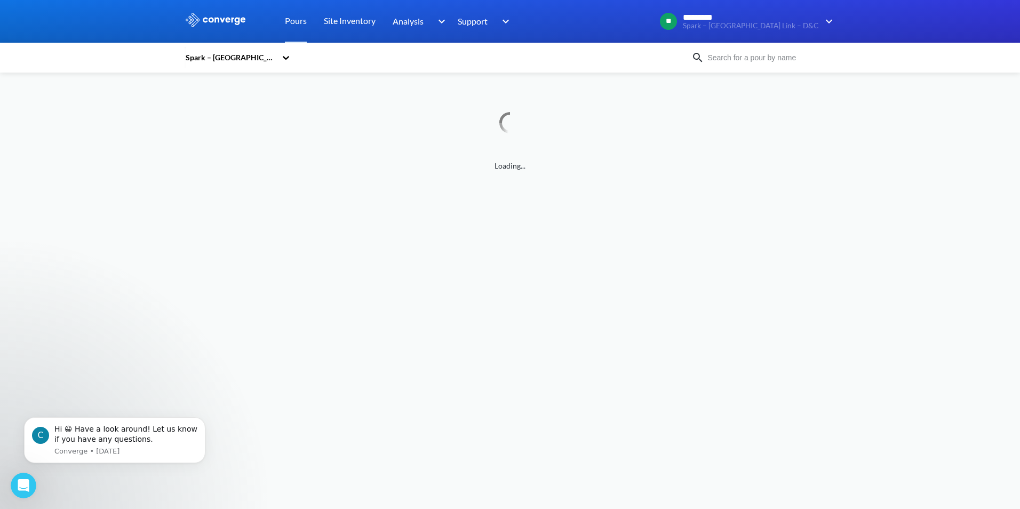
click at [764, 57] on input at bounding box center [768, 58] width 129 height 12
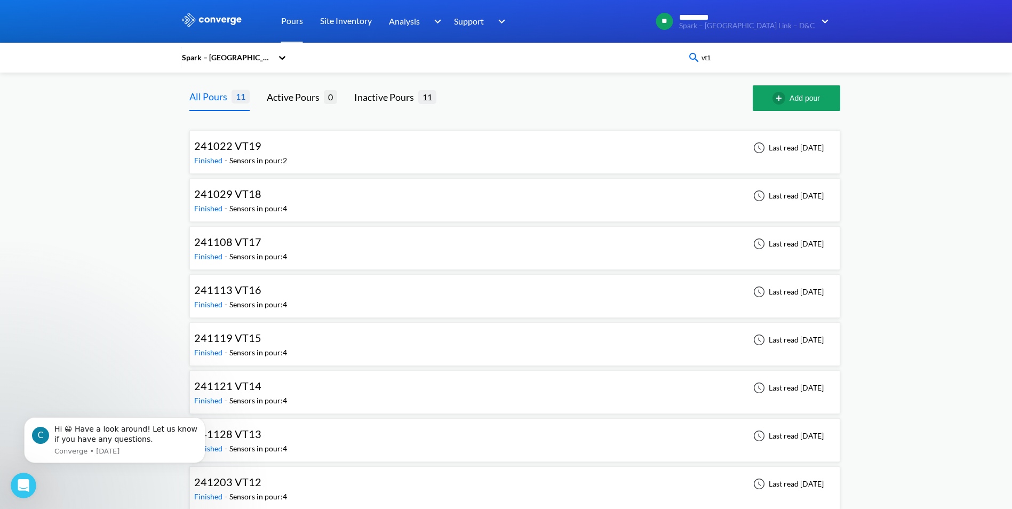
type input "vt1"
click at [760, 55] on input "vt1" at bounding box center [764, 58] width 129 height 12
click at [901, 210] on div "MENU Spark – North East Link – D&C Pours Site Inventory Analysis BIM Support On…" at bounding box center [506, 331] width 1012 height 663
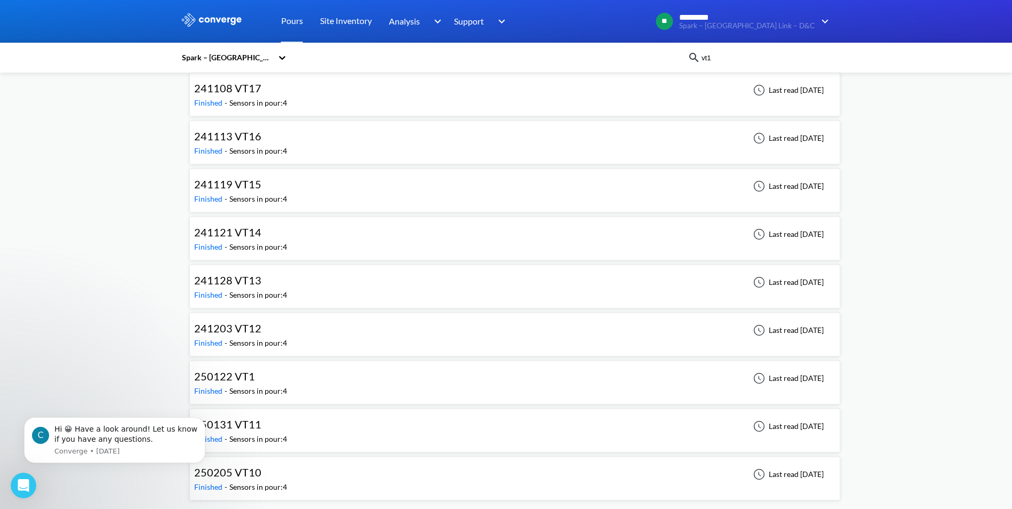
click at [488, 381] on div "250122 VT1 Finished - Sensors in pour: 4 Last read 6 months ago" at bounding box center [514, 382] width 641 height 34
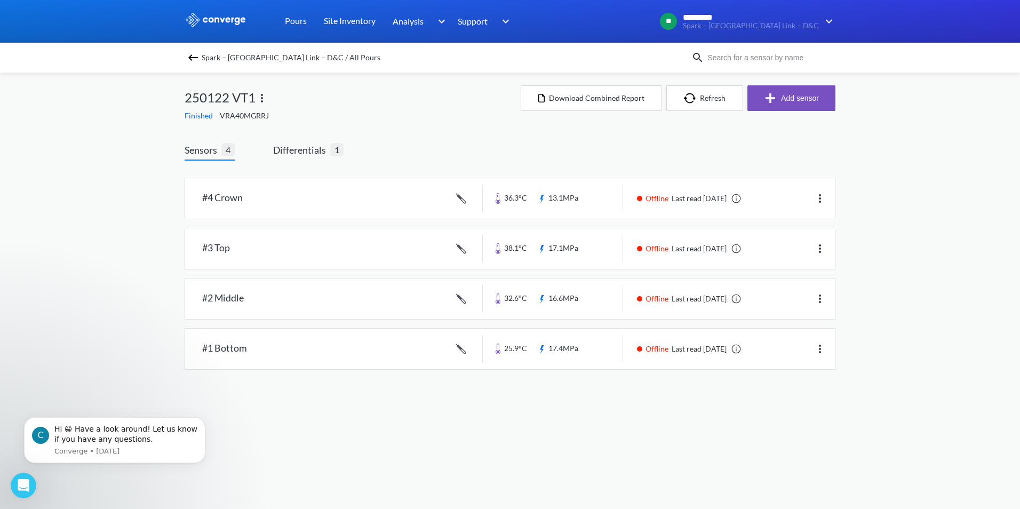
click at [433, 447] on body "Sorry, this feature is not available in the demo OK MENU Spark – North East Lin…" at bounding box center [510, 254] width 1020 height 509
click at [292, 148] on span "Differentials" at bounding box center [301, 149] width 57 height 15
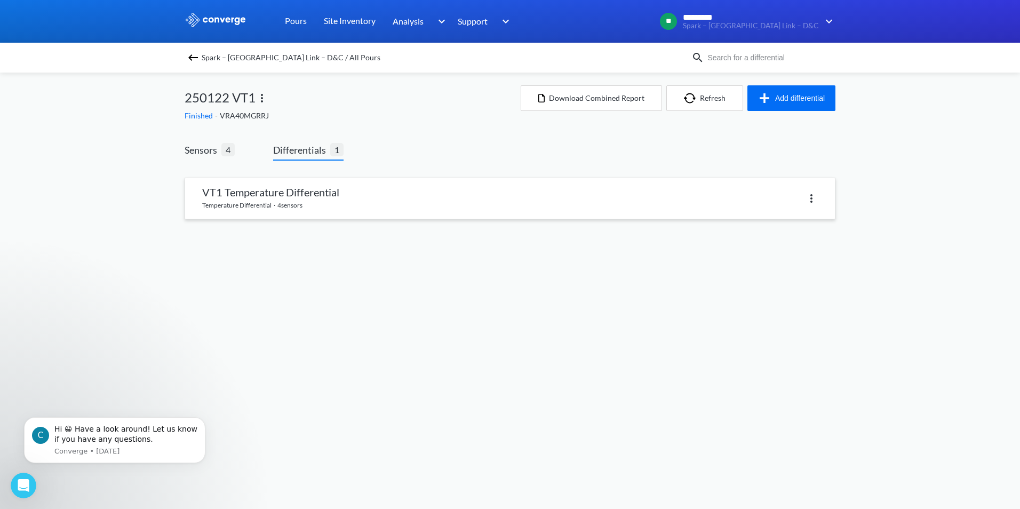
click at [382, 197] on link at bounding box center [510, 198] width 650 height 41
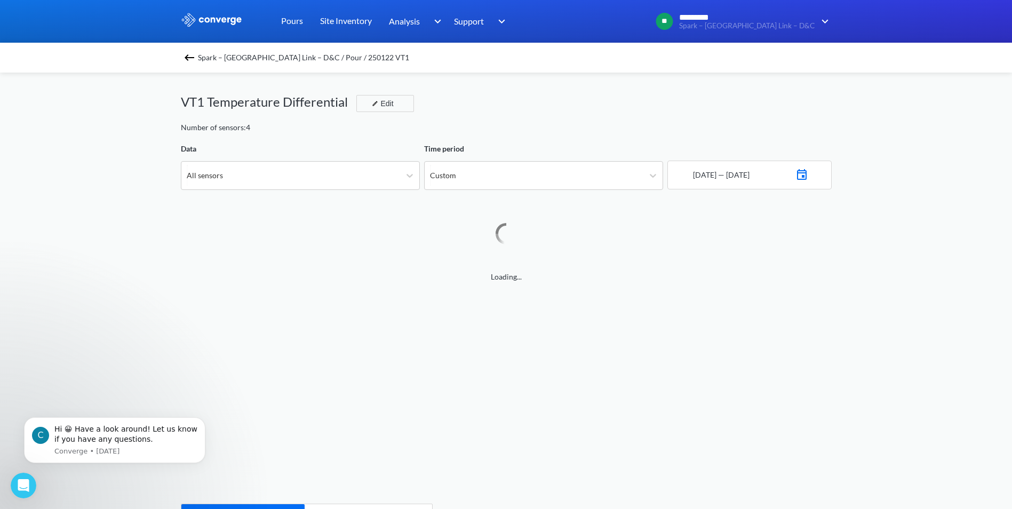
click at [194, 58] on img at bounding box center [189, 57] width 13 height 13
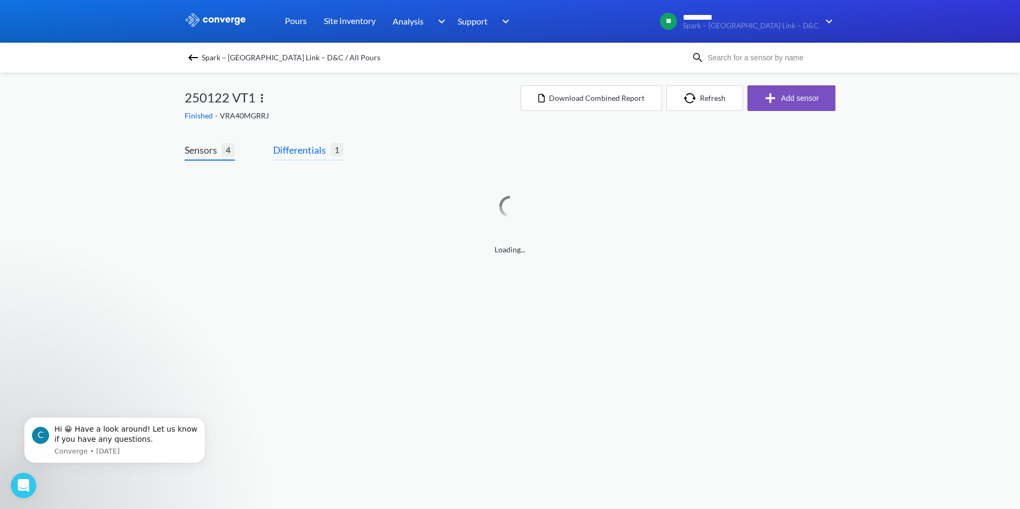
click at [291, 145] on span "Differentials" at bounding box center [301, 149] width 57 height 15
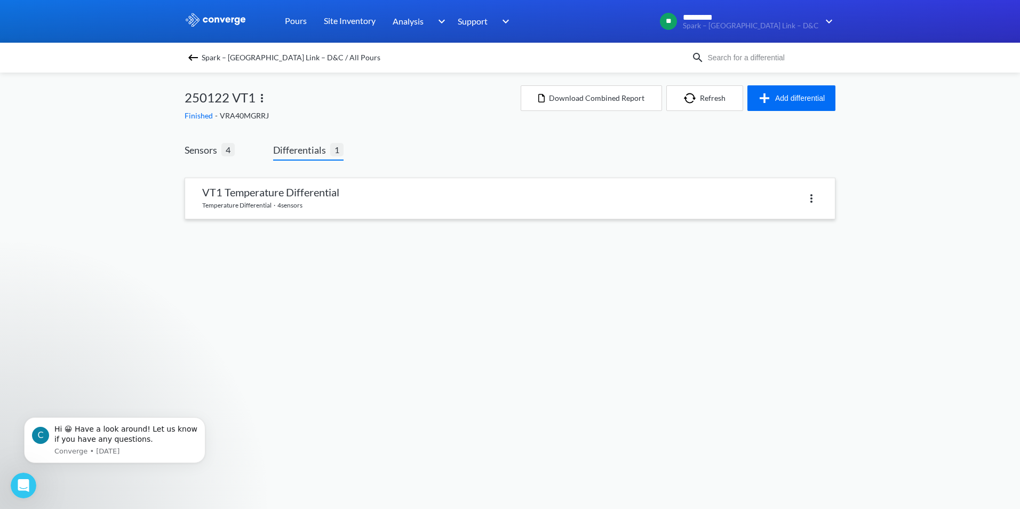
click at [816, 196] on img at bounding box center [811, 198] width 13 height 13
click at [775, 198] on div "Delete" at bounding box center [783, 198] width 68 height 20
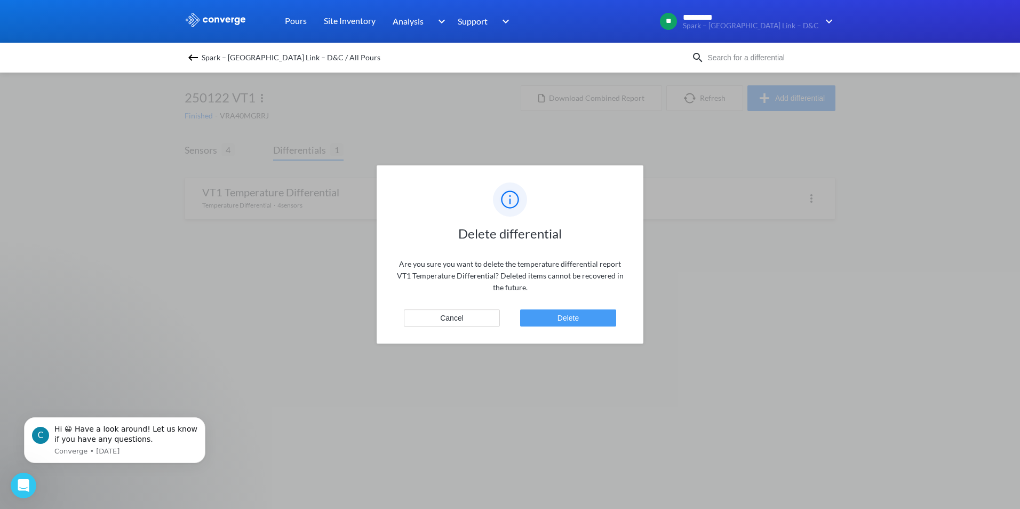
click at [570, 317] on button "Delete" at bounding box center [568, 317] width 96 height 17
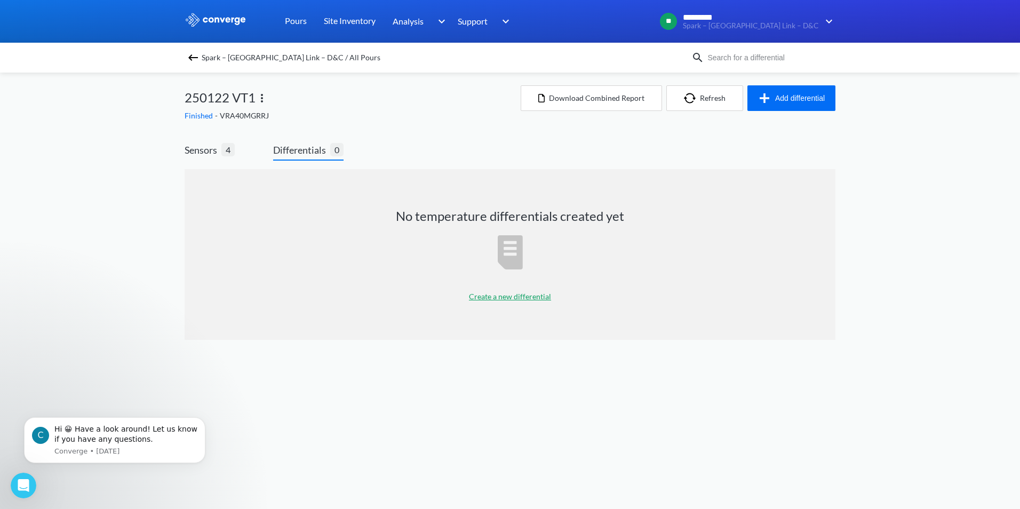
click at [514, 297] on p "Create a new differential" at bounding box center [510, 297] width 82 height 12
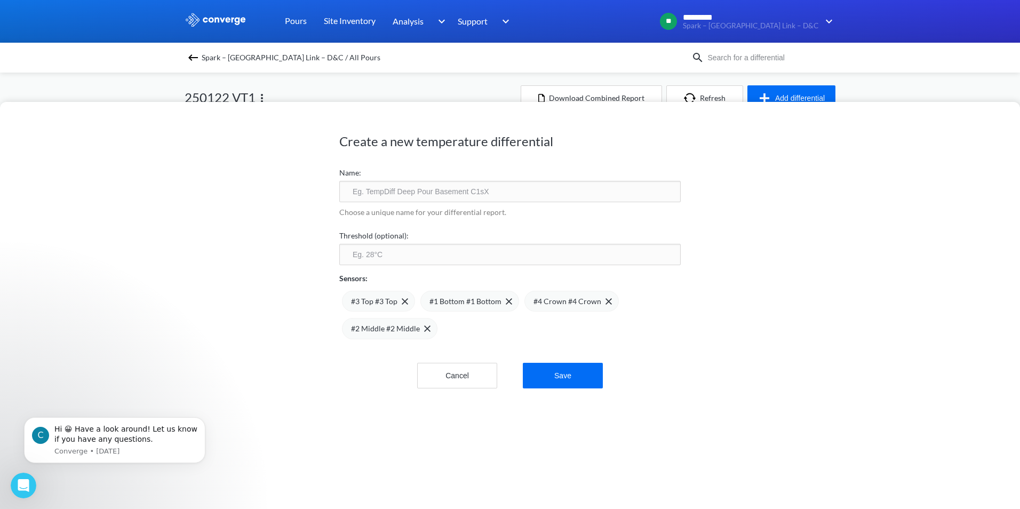
click at [412, 191] on input "text" at bounding box center [509, 191] width 341 height 21
type input "Temperature Differential VT1"
click at [540, 374] on button "Save" at bounding box center [563, 376] width 80 height 26
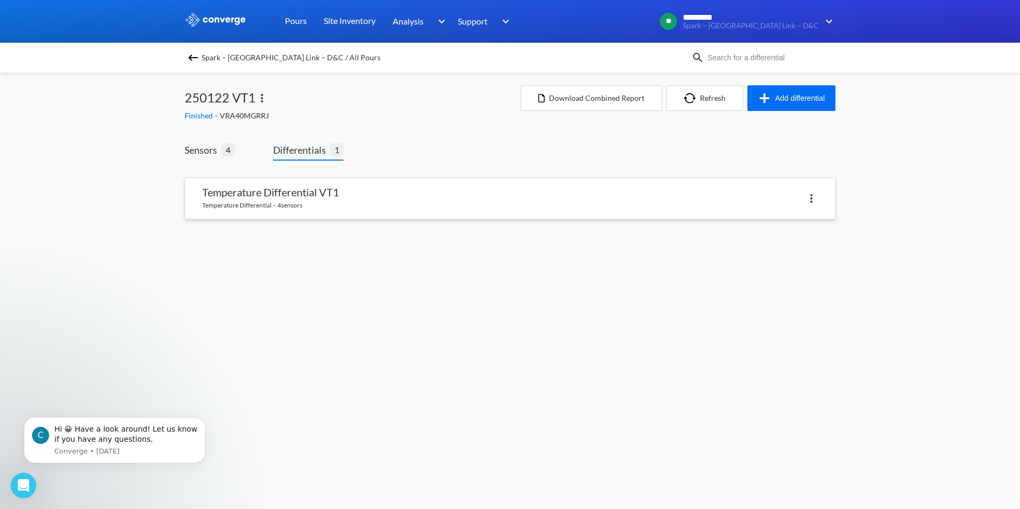
click at [317, 187] on link at bounding box center [510, 198] width 650 height 41
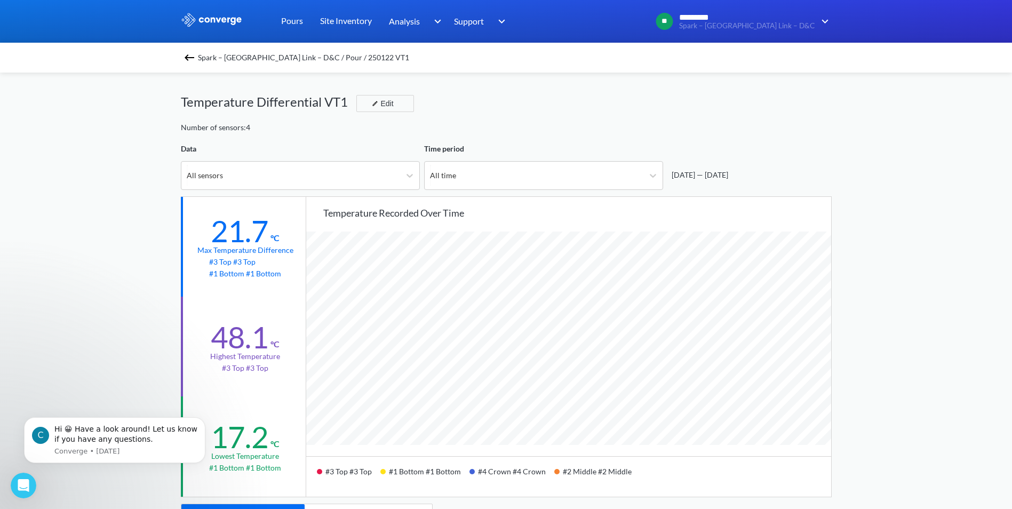
click at [363, 92] on div "Temperature Differential VT1 Edit" at bounding box center [506, 107] width 651 height 30
click at [365, 102] on button "Edit" at bounding box center [385, 103] width 58 height 17
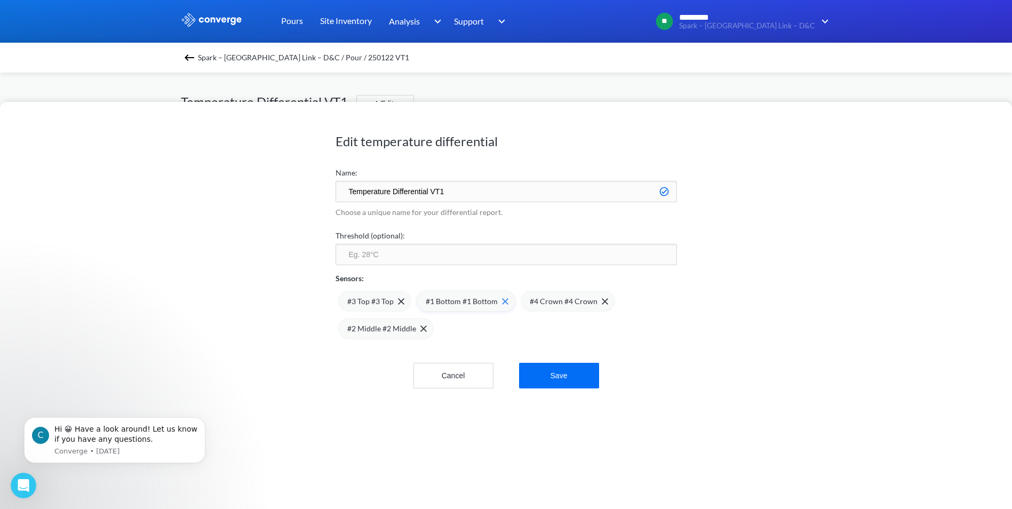
click at [505, 301] on img at bounding box center [505, 301] width 6 height 6
click at [561, 374] on button "Save" at bounding box center [559, 378] width 80 height 26
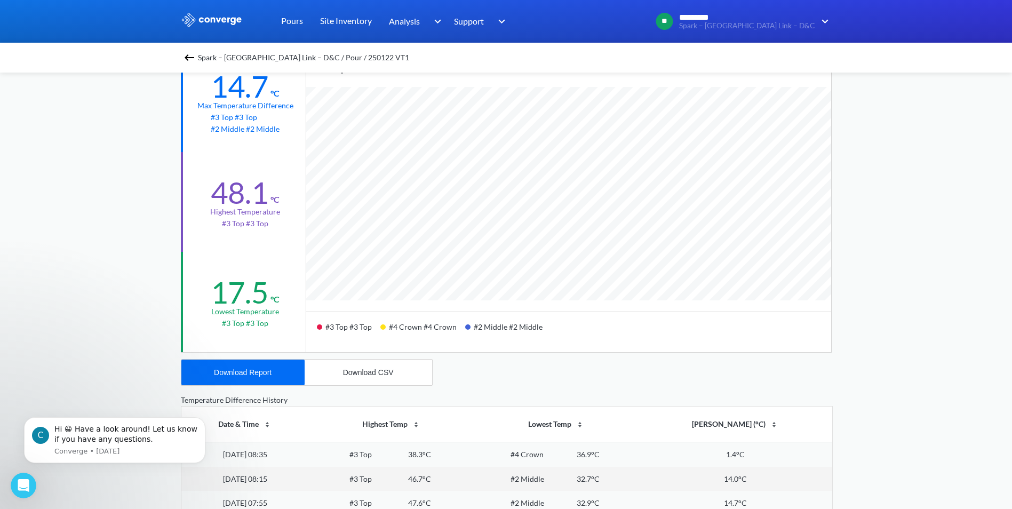
scroll to position [160, 0]
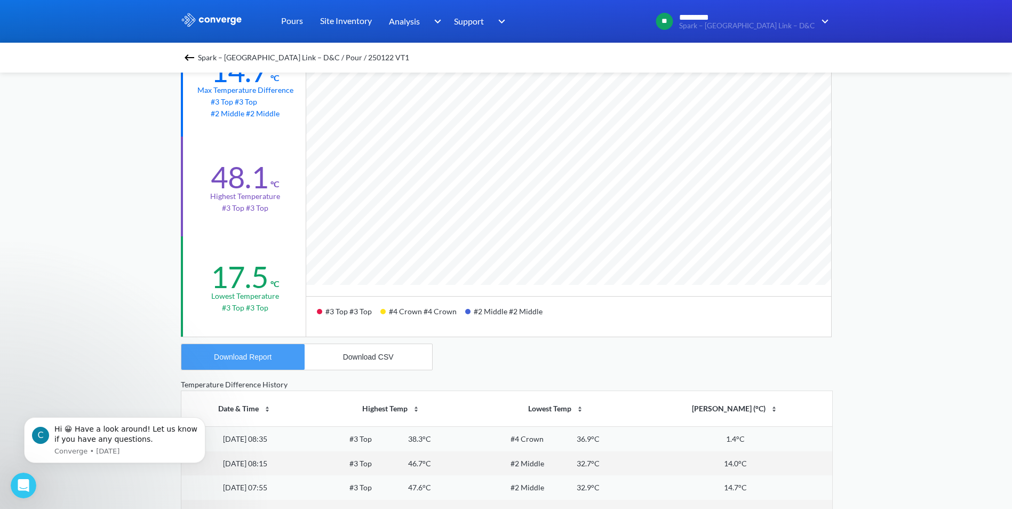
click at [265, 362] on button "Download Report" at bounding box center [242, 357] width 123 height 26
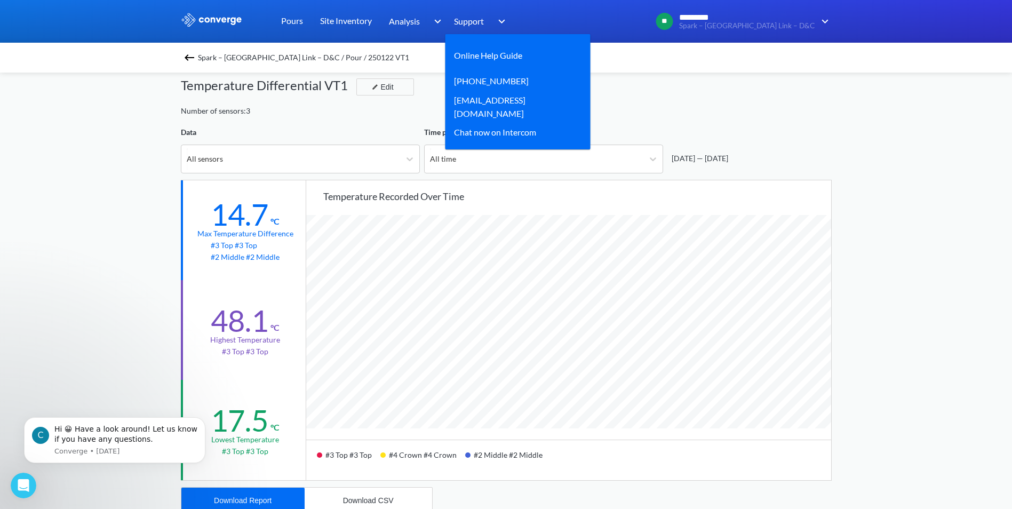
scroll to position [0, 0]
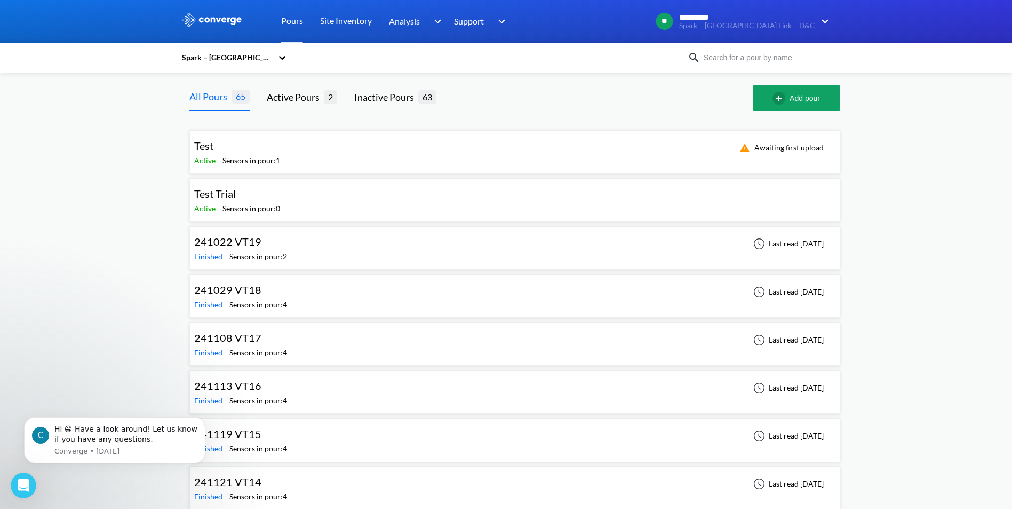
drag, startPoint x: 366, startPoint y: 63, endPoint x: 360, endPoint y: 74, distance: 12.4
click at [367, 63] on div "Spark – [GEOGRAPHIC_DATA] Link – D&C" at bounding box center [434, 57] width 507 height 25
click at [772, 54] on input at bounding box center [764, 58] width 129 height 12
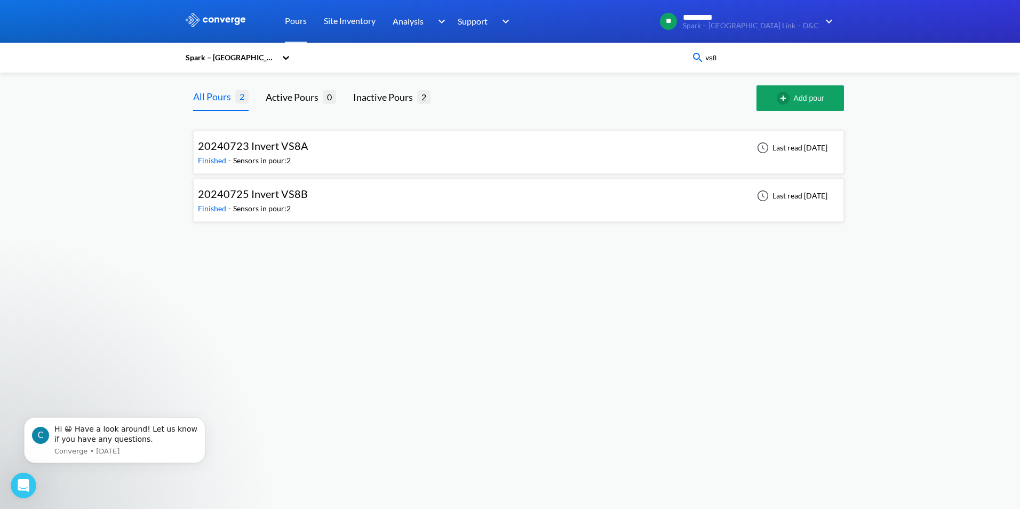
type input "vs8"
click at [288, 159] on div "Sensors in pour: 2" at bounding box center [262, 161] width 58 height 12
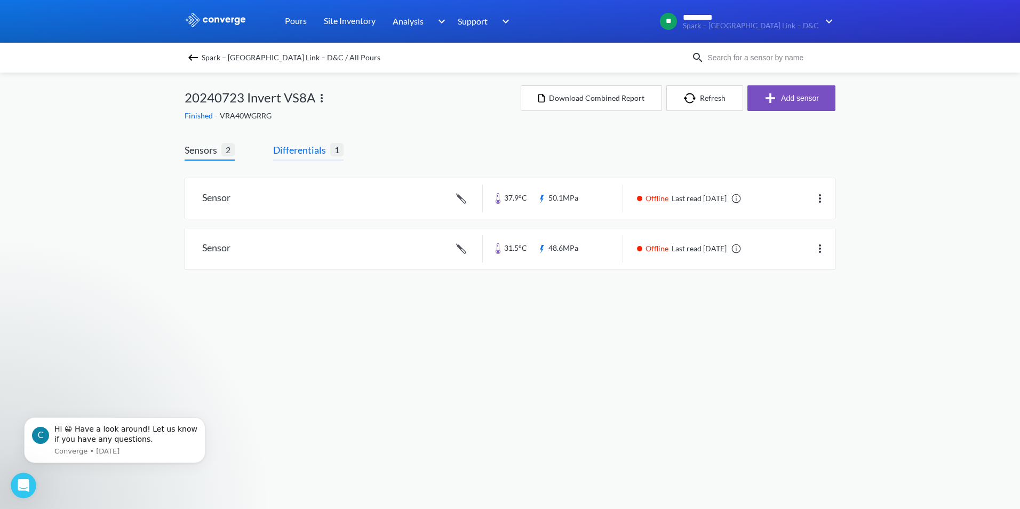
click at [277, 143] on span "Differentials" at bounding box center [301, 149] width 57 height 15
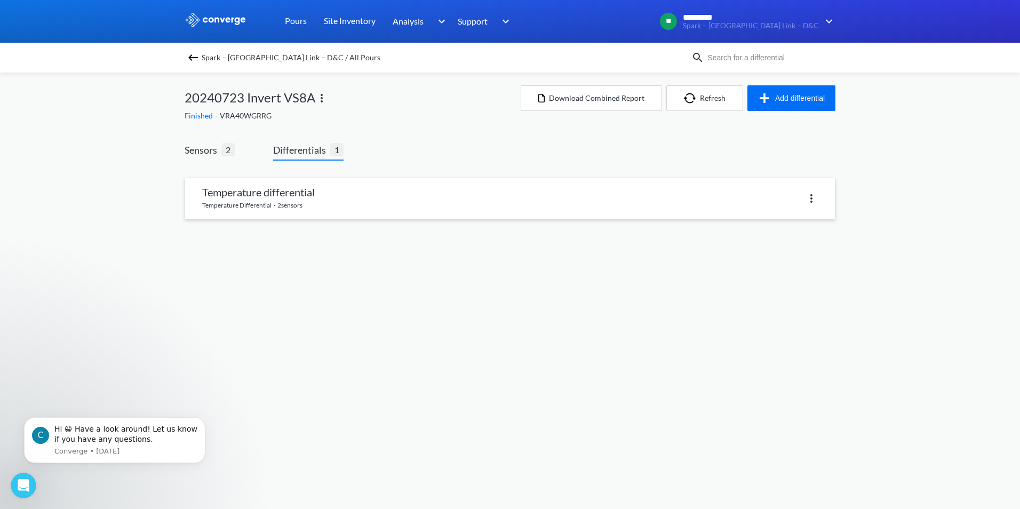
click at [255, 199] on link at bounding box center [510, 198] width 650 height 41
